Goal: Information Seeking & Learning: Learn about a topic

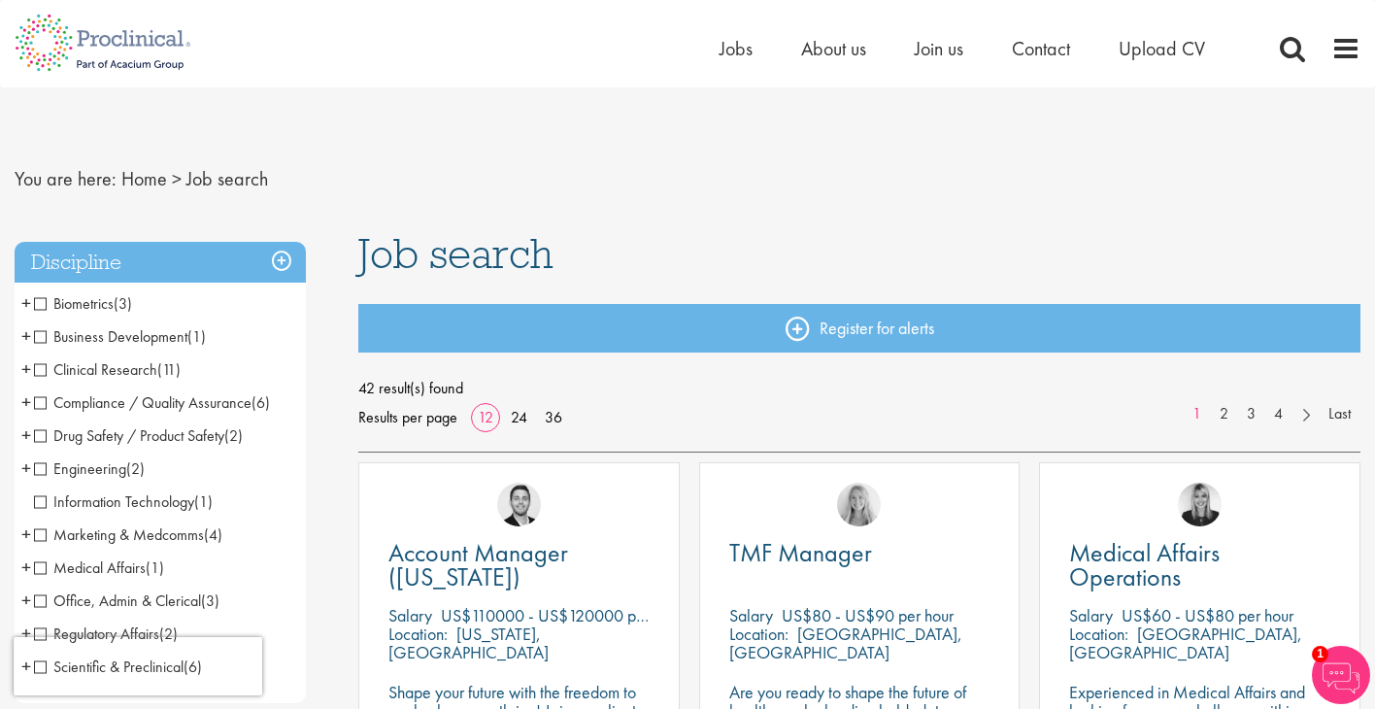
click at [42, 537] on span "Marketing & Medcomms" at bounding box center [119, 534] width 170 height 20
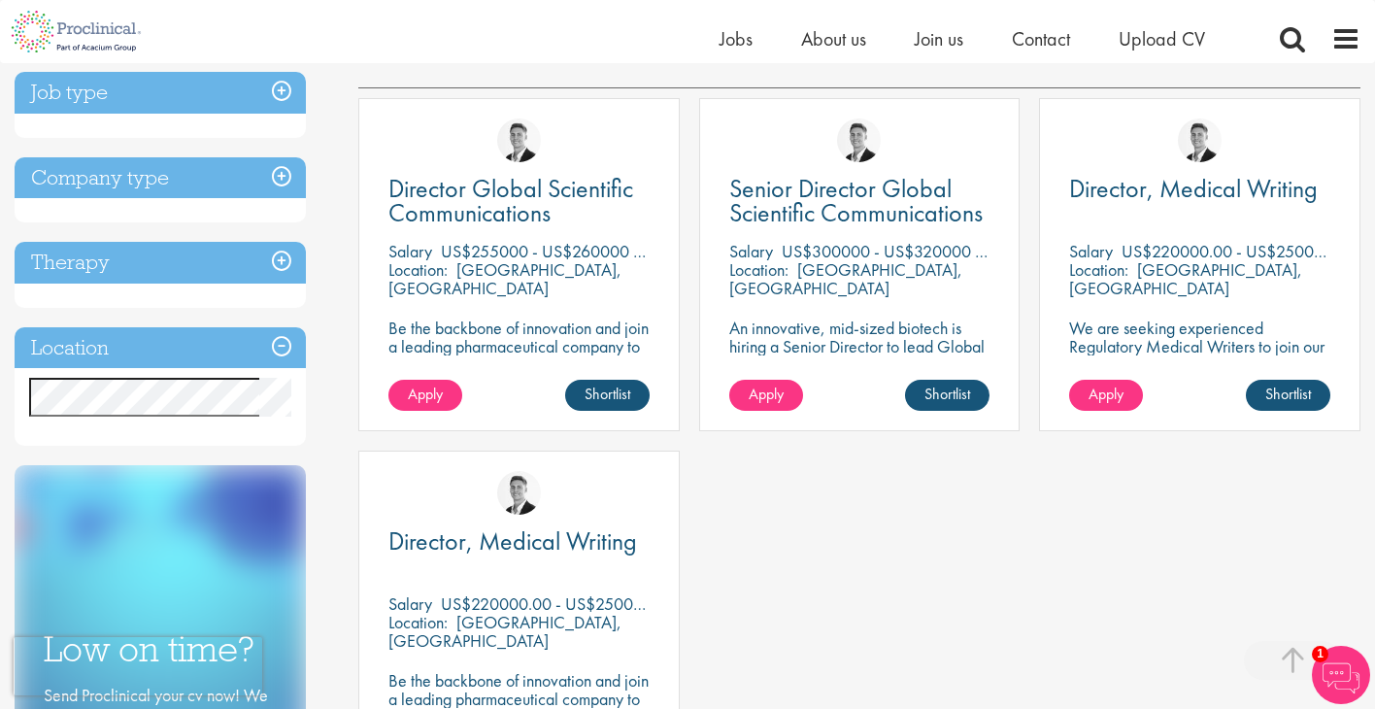
scroll to position [344, 0]
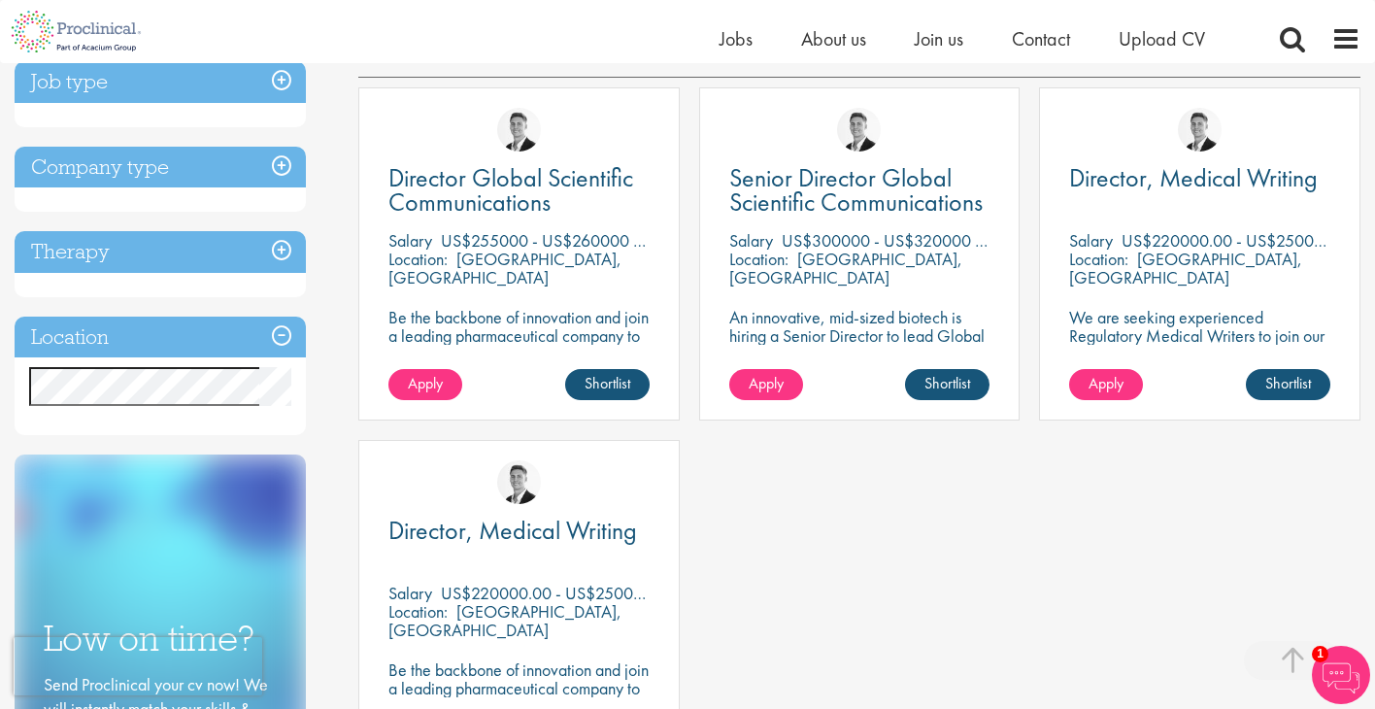
click at [280, 247] on h3 "Therapy" at bounding box center [160, 252] width 291 height 42
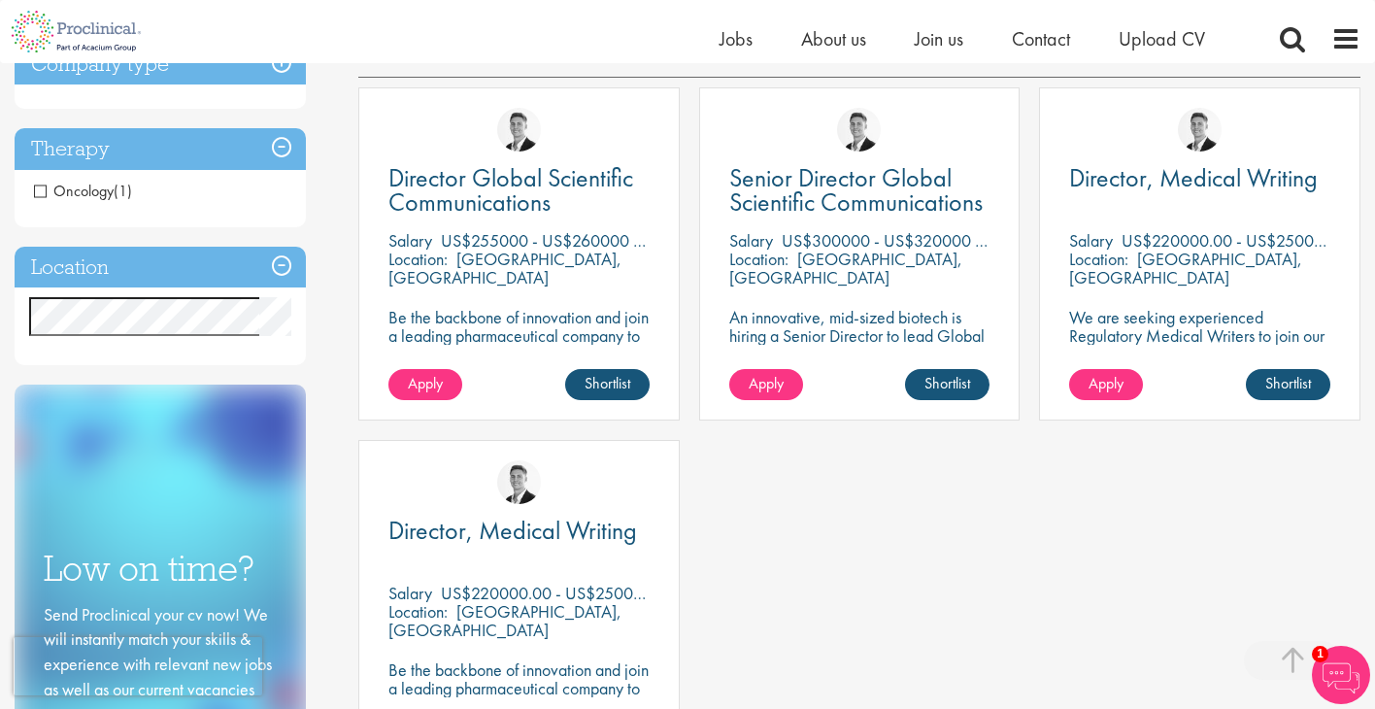
click at [41, 192] on span "Oncology" at bounding box center [74, 191] width 80 height 20
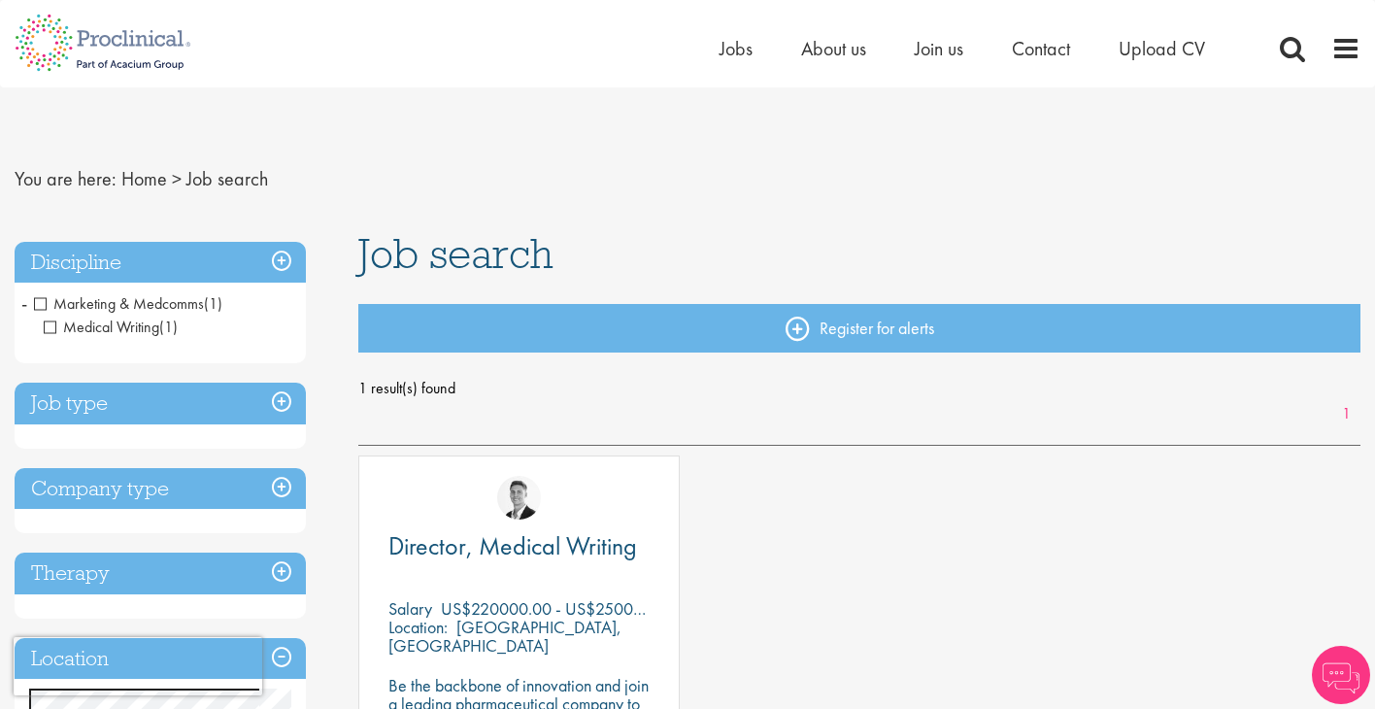
click at [284, 260] on h3 "Discipline" at bounding box center [160, 263] width 291 height 42
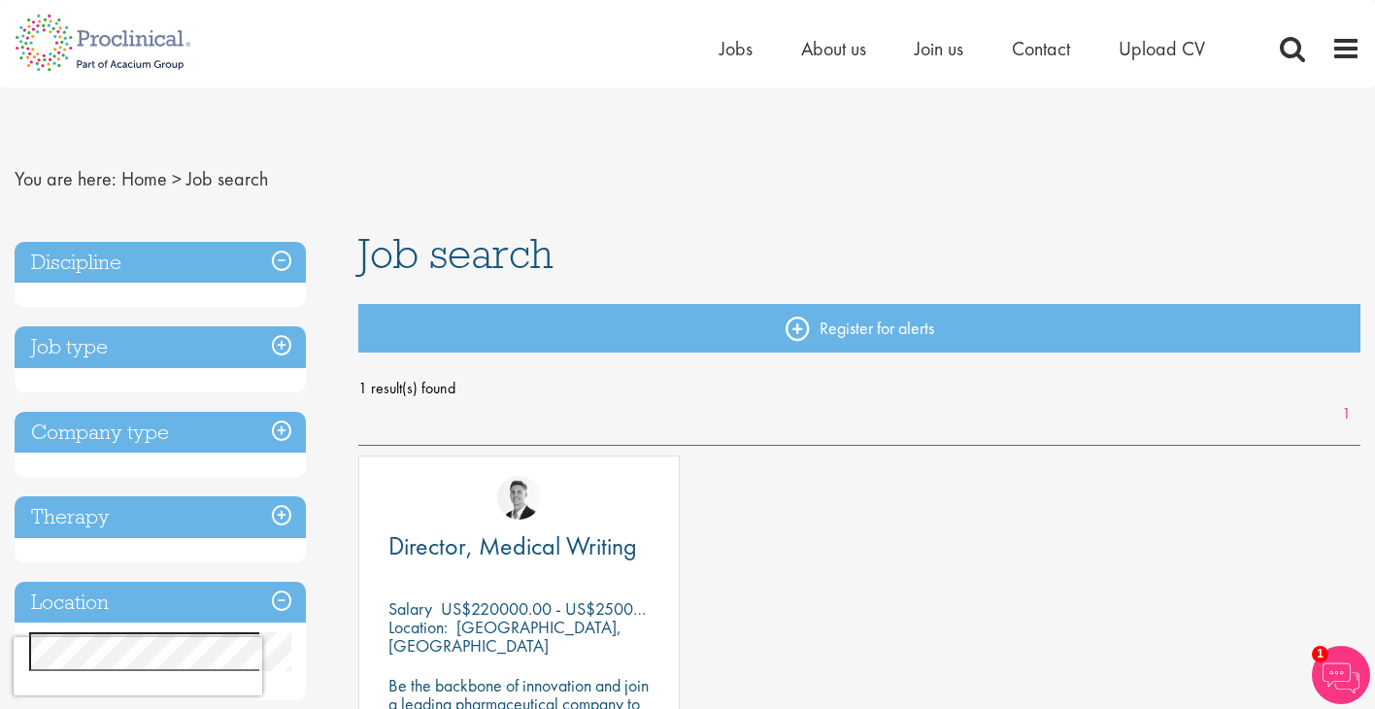
click at [284, 260] on h3 "Discipline" at bounding box center [160, 263] width 291 height 42
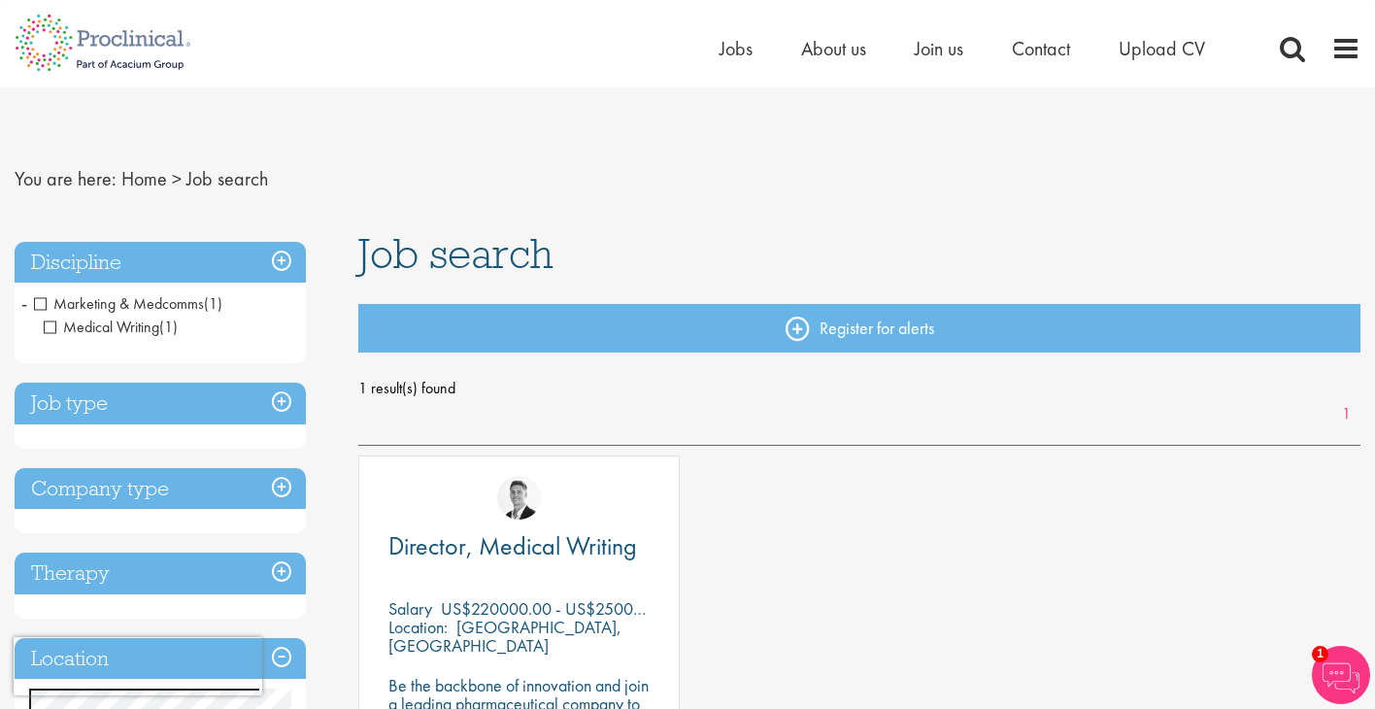
click at [36, 306] on span "Marketing & Medcomms" at bounding box center [119, 303] width 170 height 20
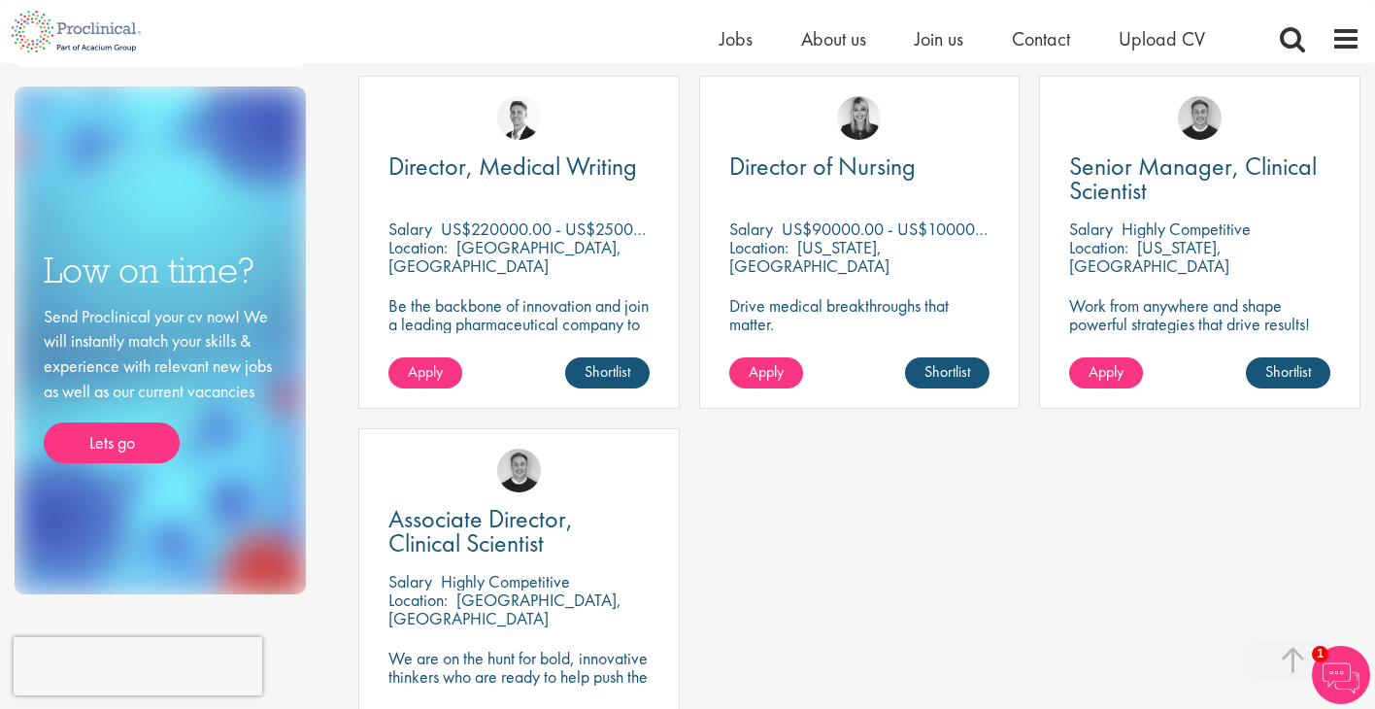
scroll to position [716, 0]
